Goal: Task Accomplishment & Management: Manage account settings

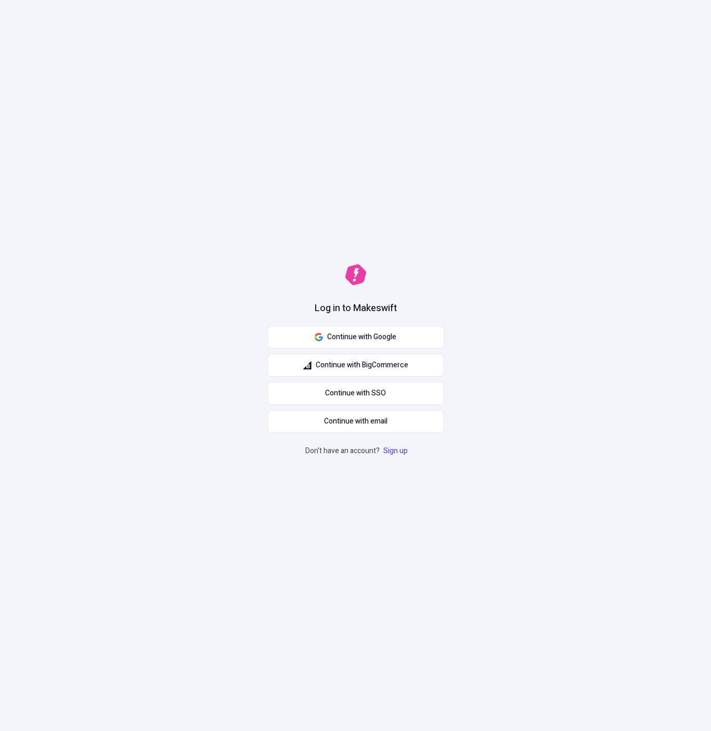
click at [423, 330] on button "Continue with Google" at bounding box center [355, 337] width 177 height 23
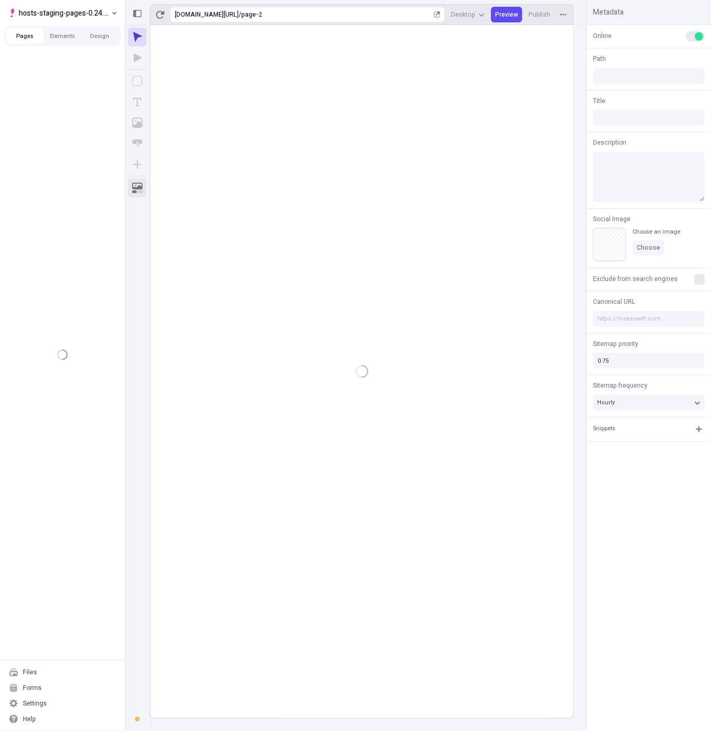
type input "/page-2"
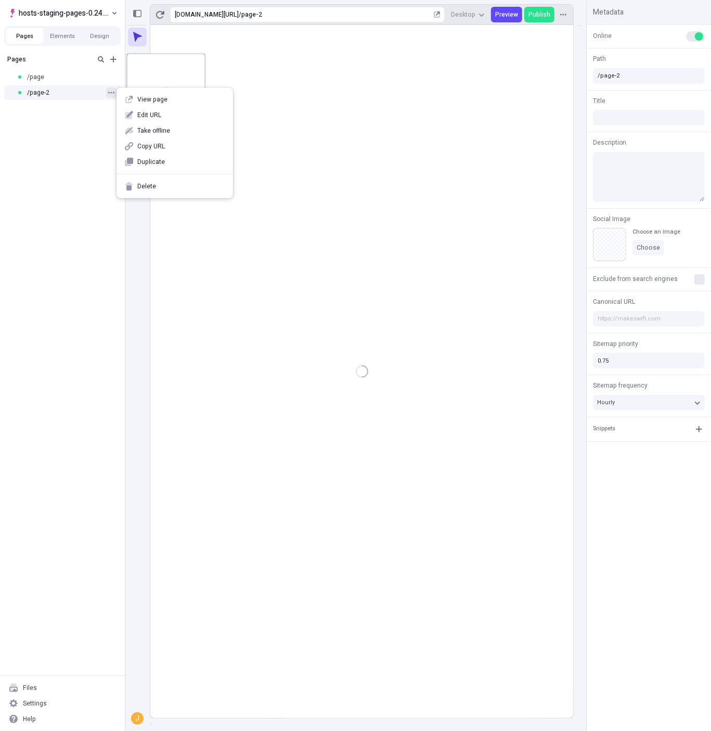
click at [110, 93] on icon "button" at bounding box center [111, 93] width 6 height 2
click at [161, 116] on span "Edit URL" at bounding box center [180, 115] width 87 height 8
type input "page/page-2"
click button "Save" at bounding box center [275, 112] width 23 height 16
type input "/page/page-2"
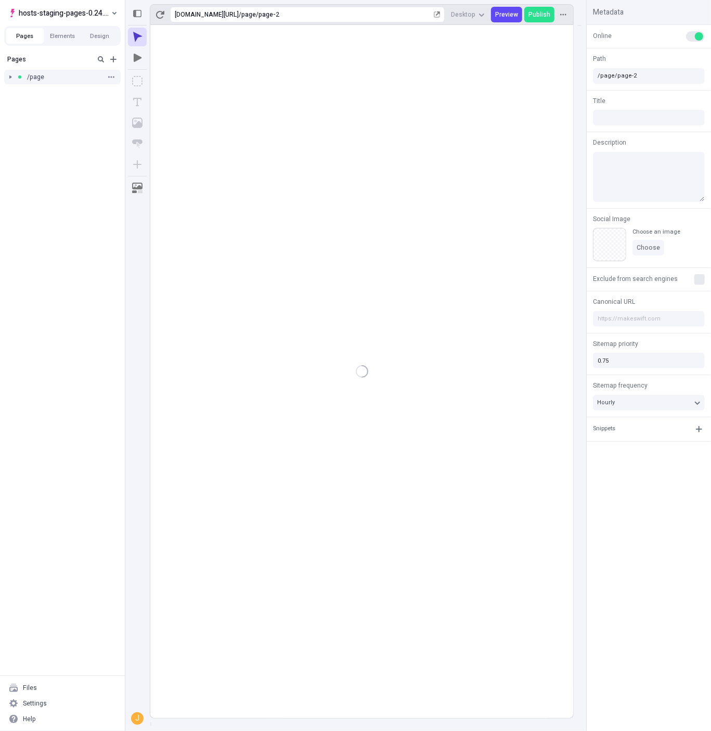
click at [10, 78] on div at bounding box center [10, 77] width 15 height 15
click at [9, 78] on div at bounding box center [10, 77] width 15 height 15
click at [9, 79] on div at bounding box center [10, 77] width 15 height 15
click at [112, 76] on icon "button" at bounding box center [111, 77] width 6 height 6
click at [104, 126] on div "Pages /page /page-2" at bounding box center [62, 362] width 125 height 625
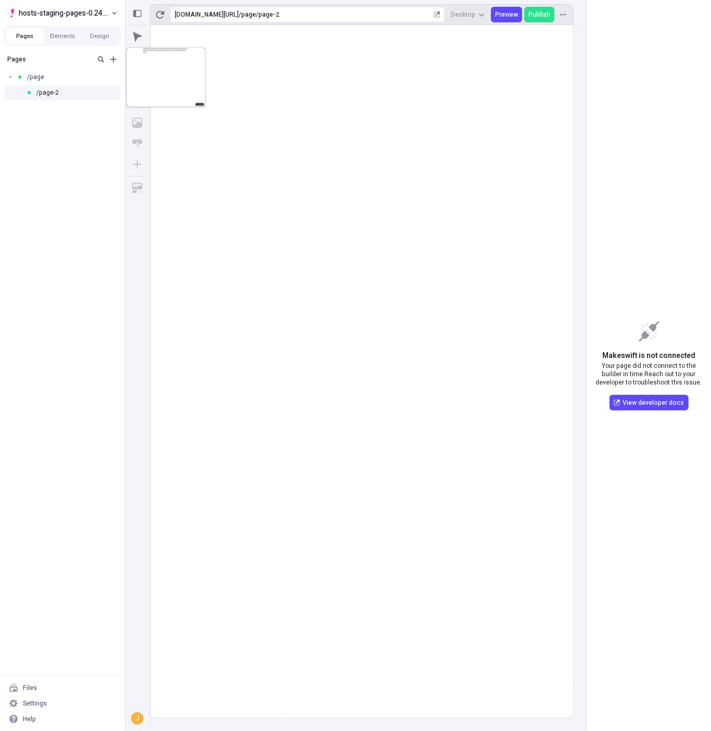
click at [83, 124] on div "Pages /page /page-2" at bounding box center [62, 362] width 125 height 625
